Goal: Information Seeking & Learning: Learn about a topic

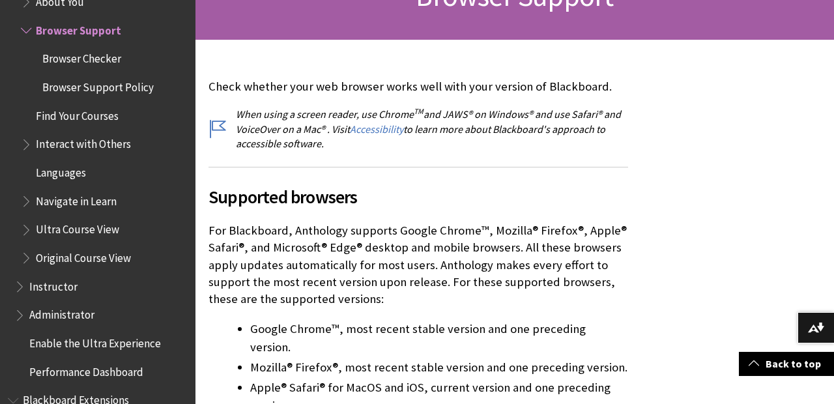
scroll to position [265, 0]
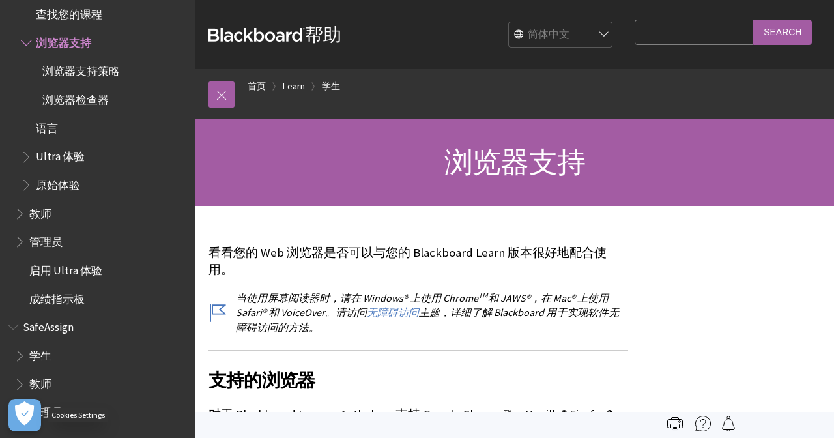
click at [10, 428] on button "Open Preferences" at bounding box center [24, 415] width 33 height 33
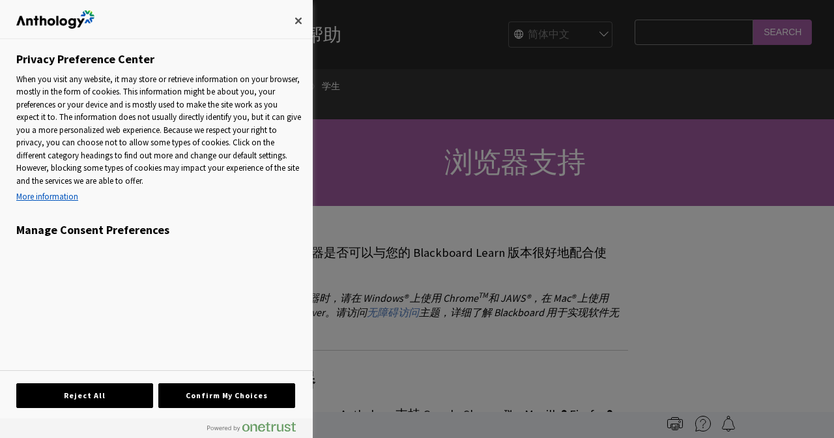
click at [353, 108] on div at bounding box center [417, 219] width 834 height 438
click at [297, 27] on button "Close" at bounding box center [298, 21] width 29 height 29
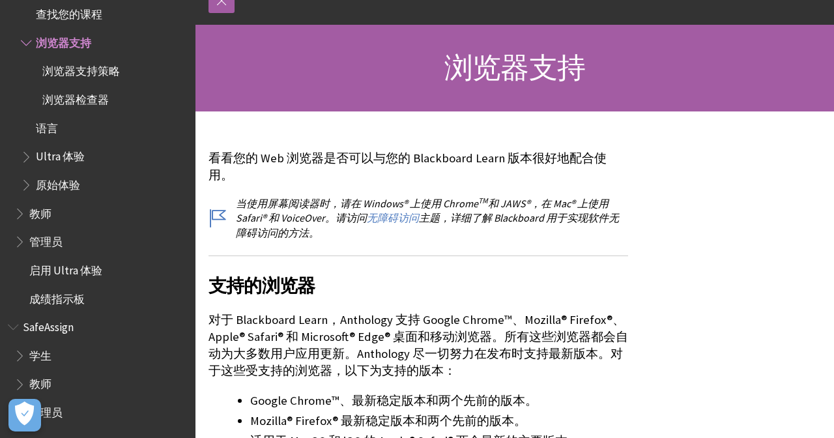
scroll to position [99, 0]
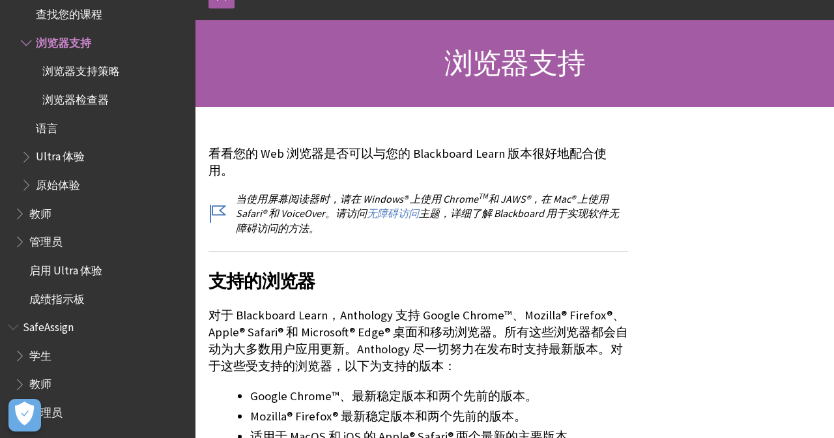
click at [124, 348] on span "学生" at bounding box center [100, 356] width 173 height 22
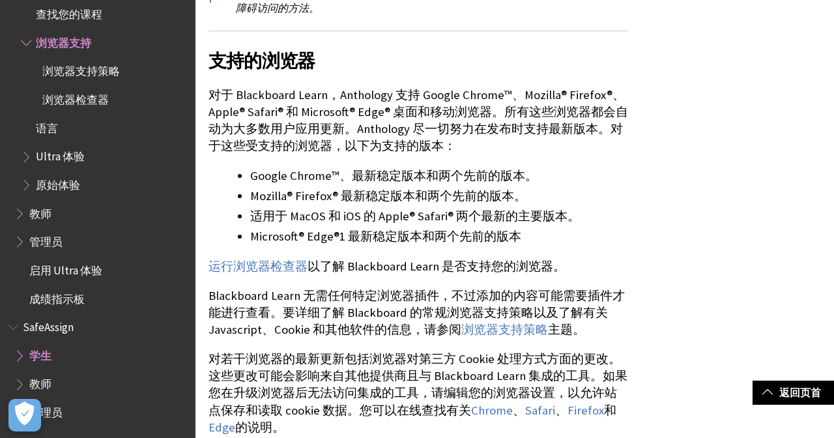
scroll to position [332, 0]
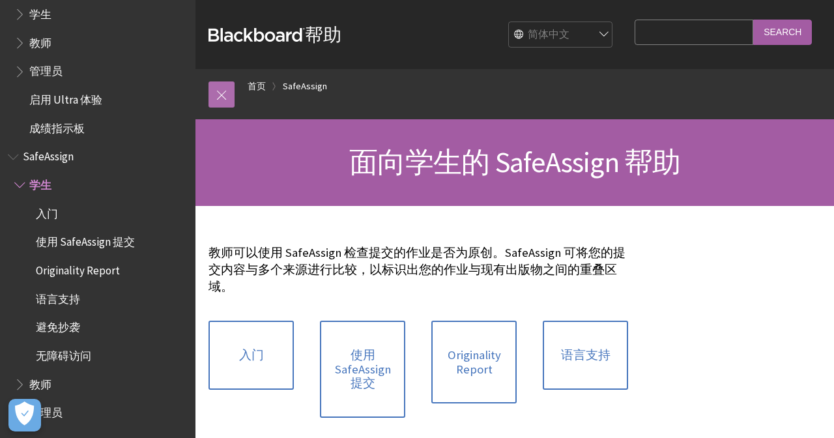
click at [224, 95] on link at bounding box center [222, 94] width 26 height 26
